Goal: Information Seeking & Learning: Learn about a topic

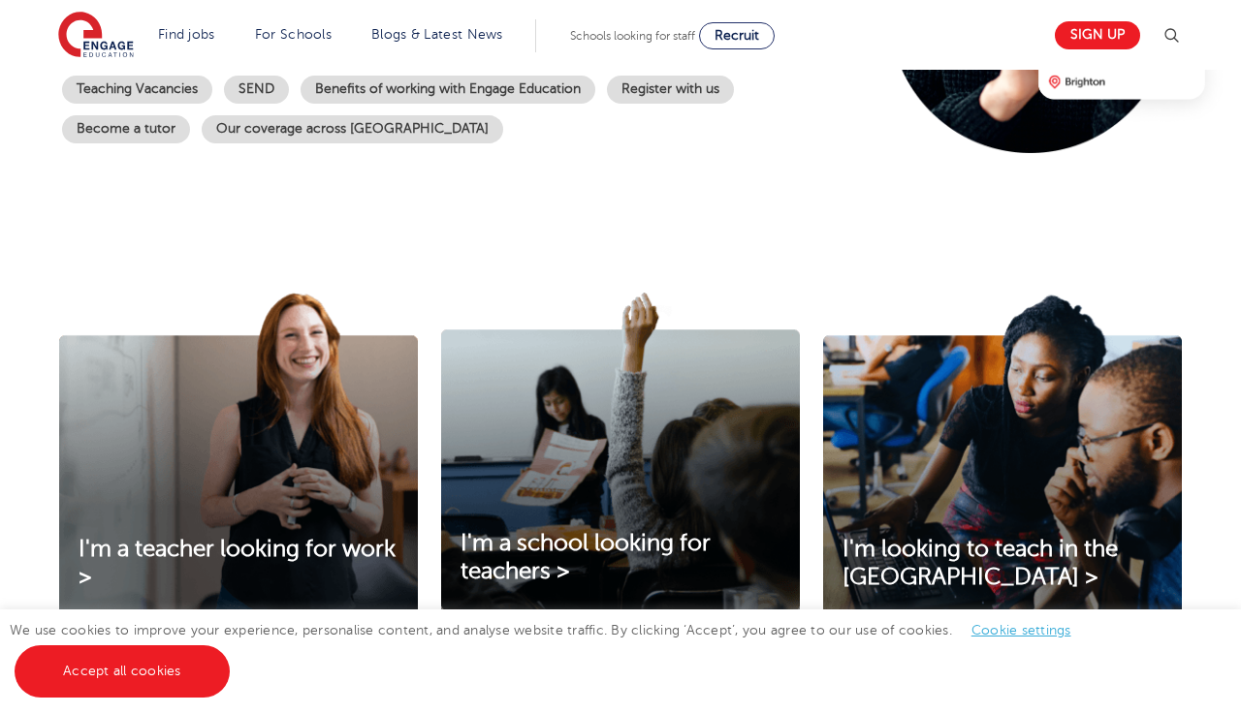
scroll to position [468, 0]
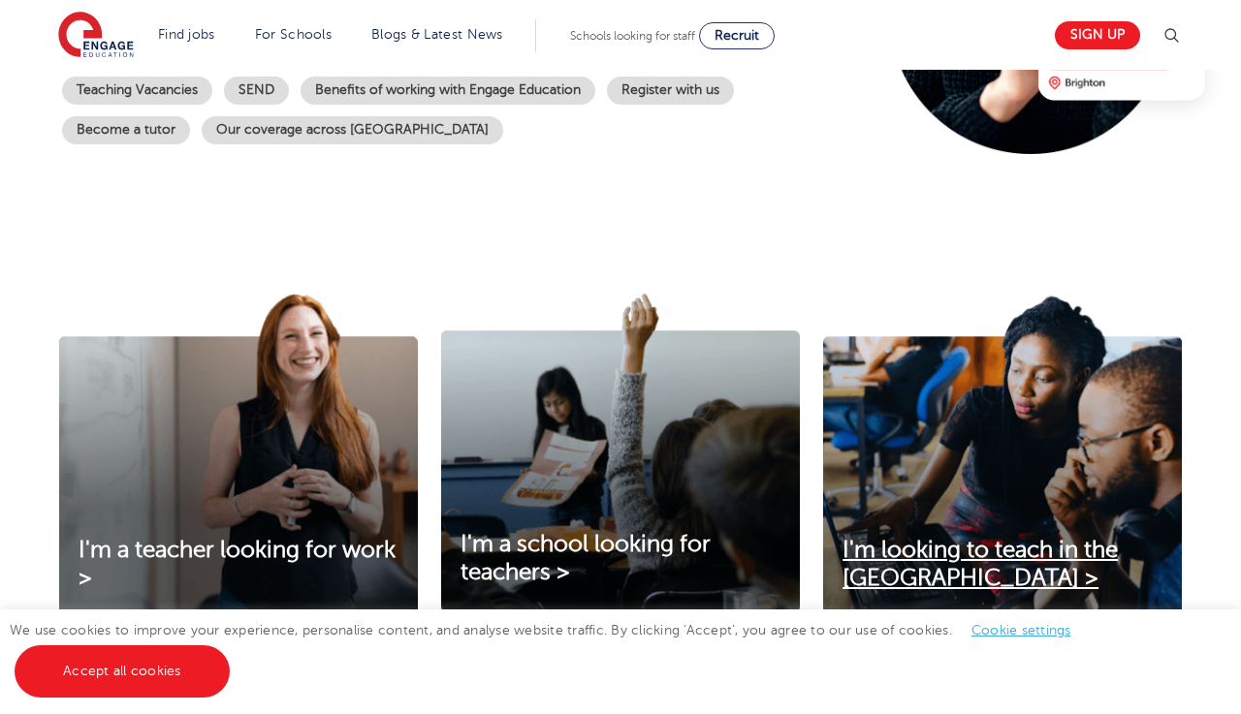
click at [898, 560] on span "I'm looking to teach in the UK >" at bounding box center [979, 564] width 275 height 54
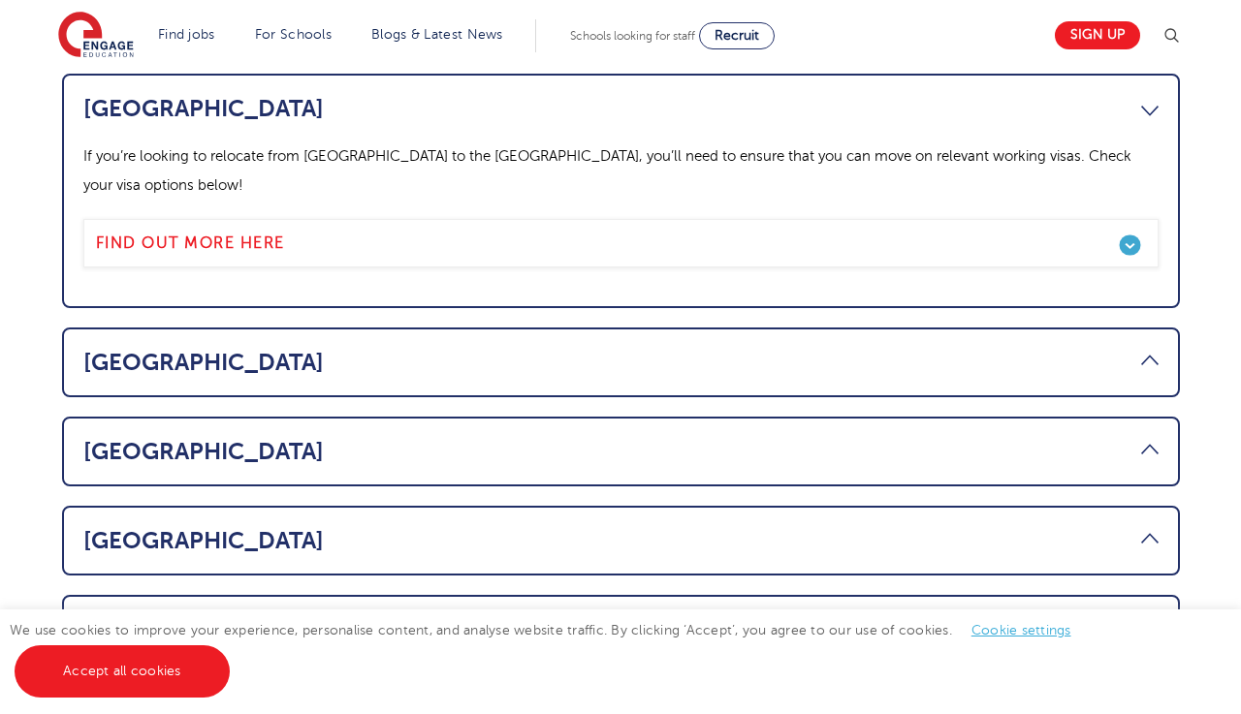
scroll to position [1128, 0]
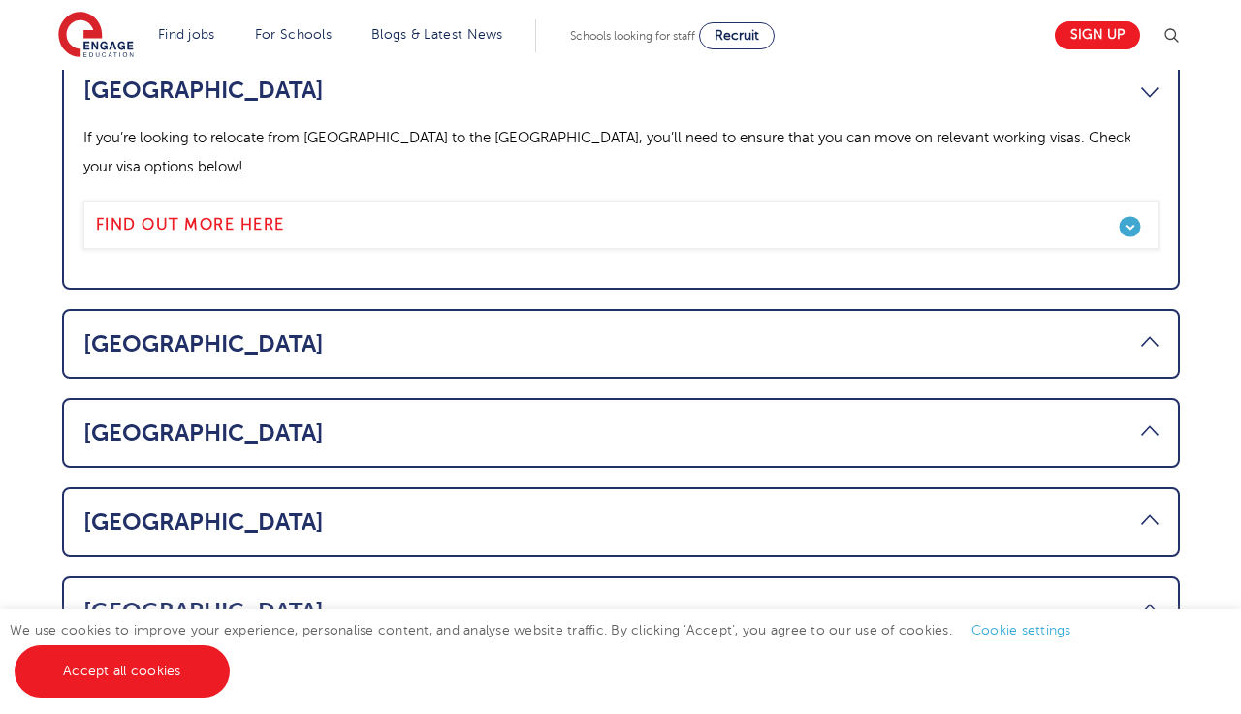
click at [461, 509] on link "USA" at bounding box center [620, 522] width 1075 height 27
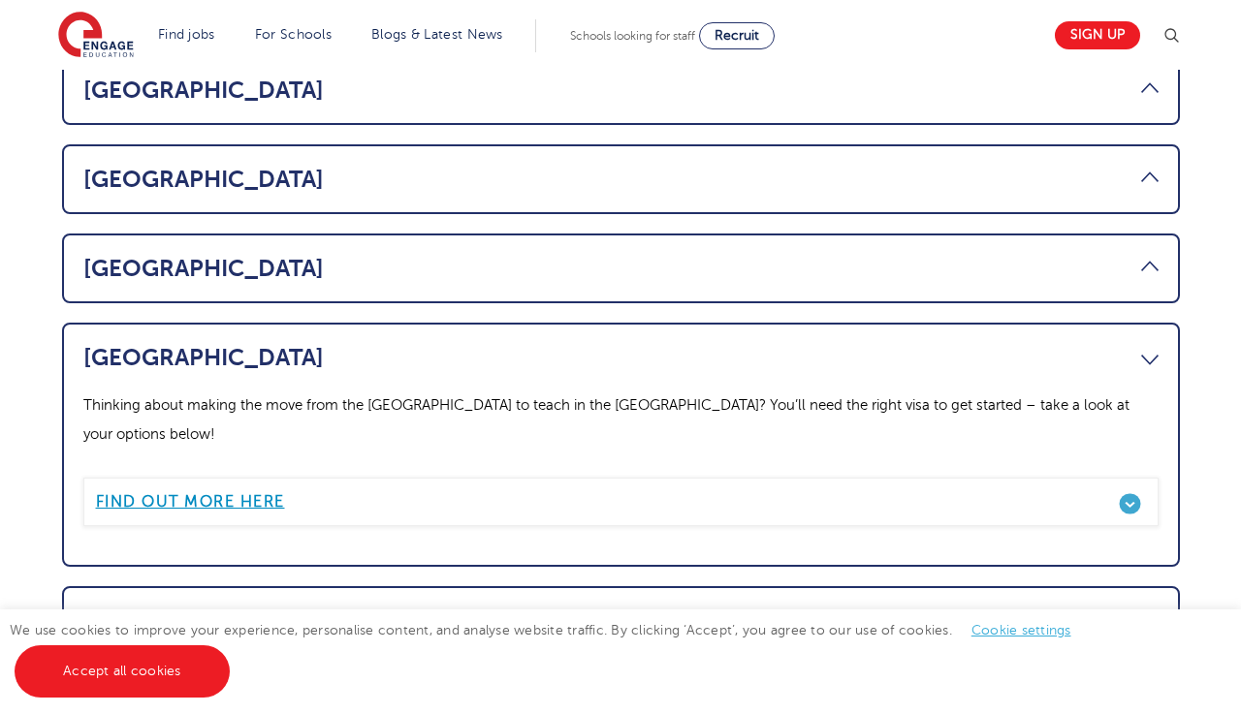
click at [250, 493] on b "Find out more here" at bounding box center [190, 501] width 189 height 17
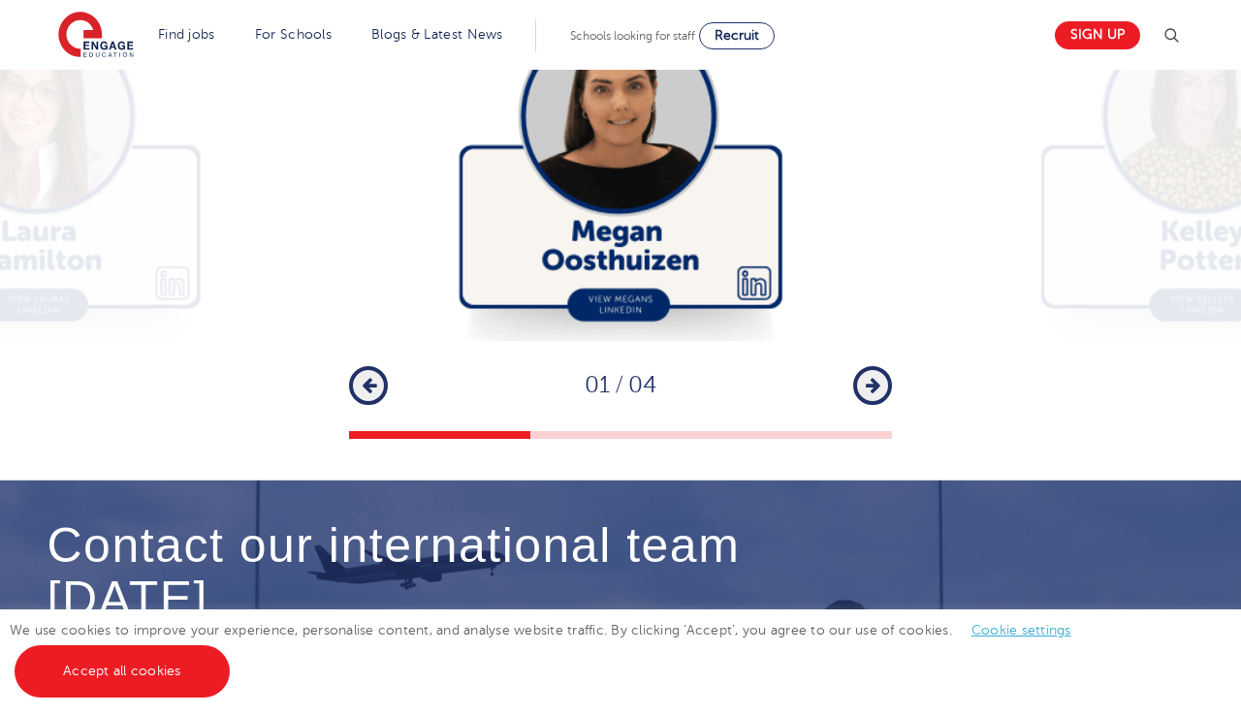
scroll to position [5668, 0]
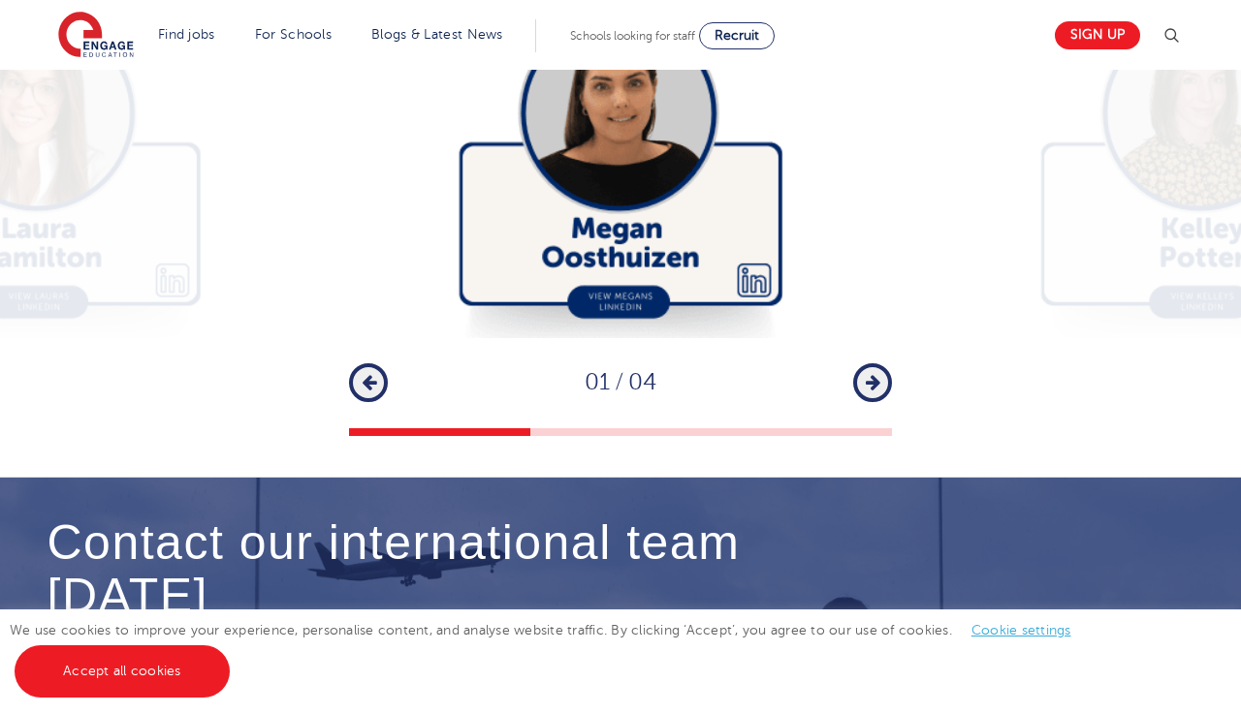
click at [862, 363] on button "Next" at bounding box center [872, 382] width 39 height 39
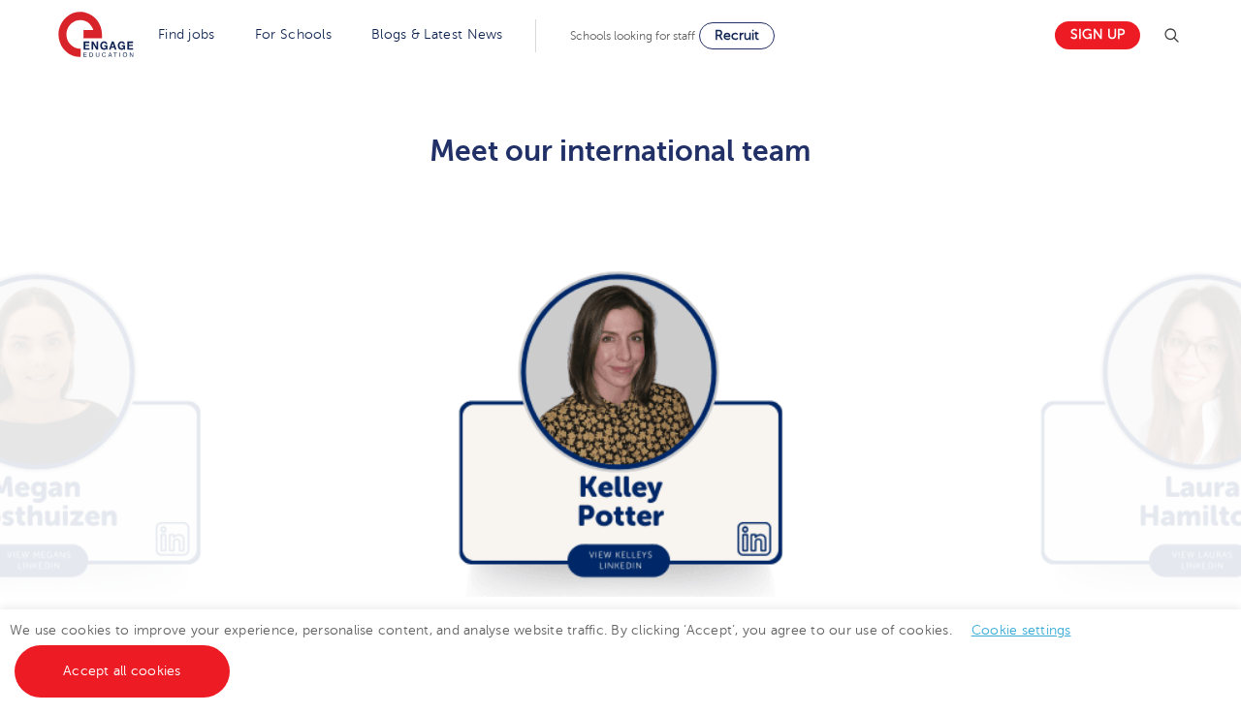
scroll to position [5405, 0]
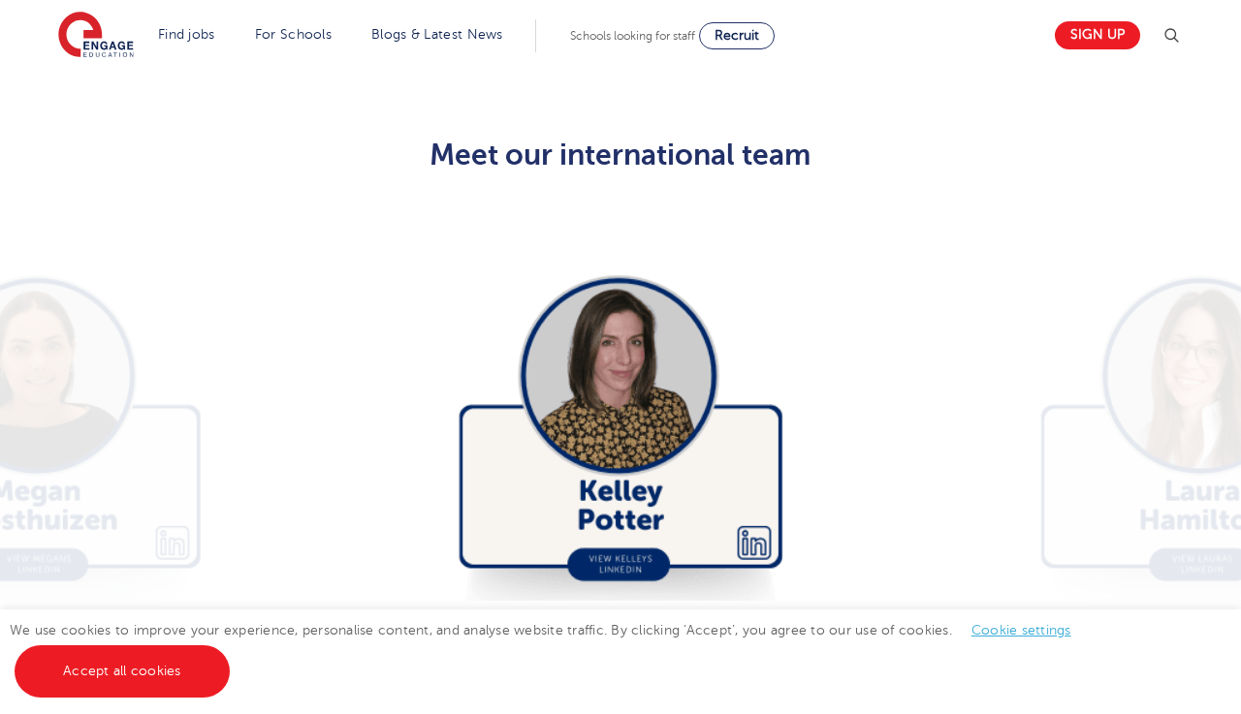
click at [870, 637] on icon "button" at bounding box center [873, 645] width 15 height 17
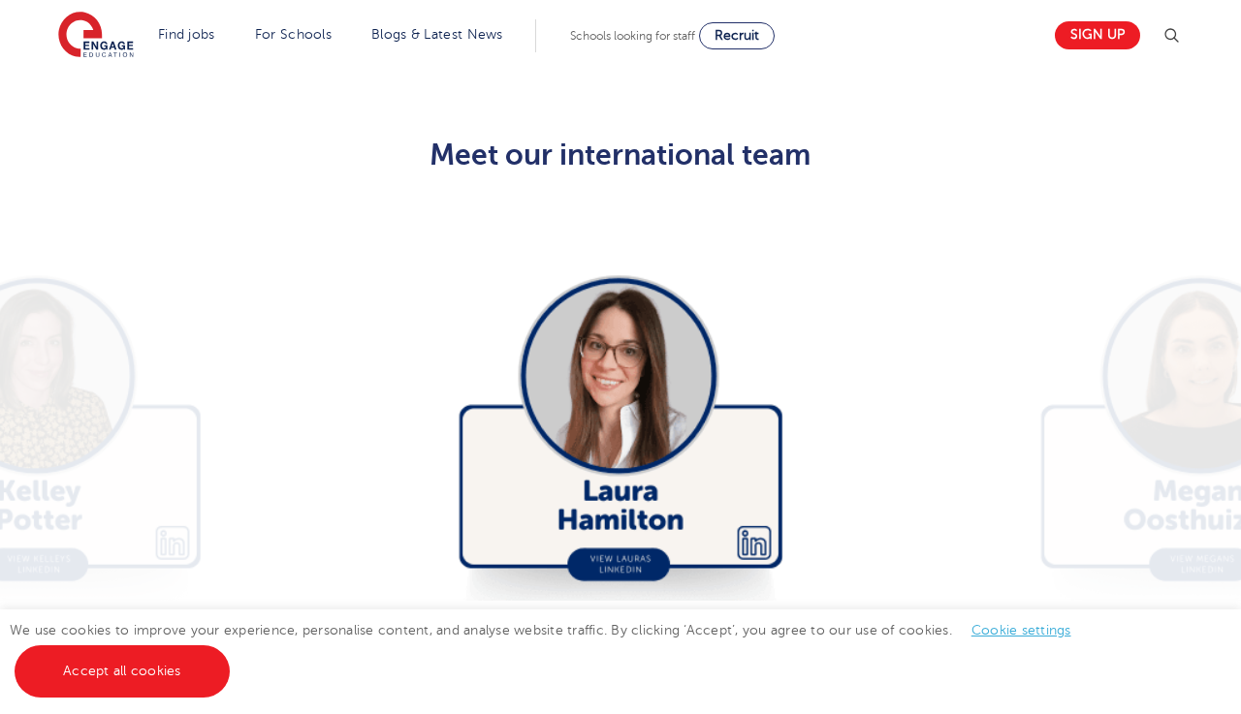
click at [870, 637] on icon "button" at bounding box center [873, 645] width 15 height 17
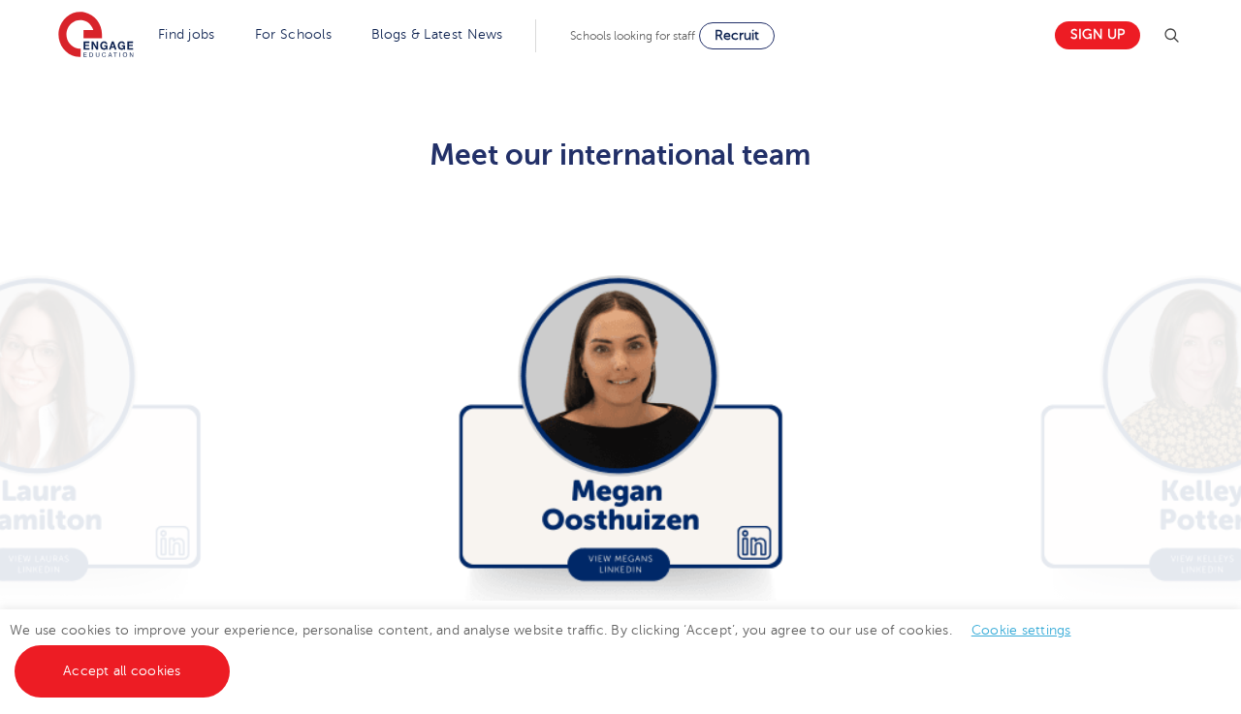
click at [870, 637] on icon "button" at bounding box center [873, 645] width 15 height 17
